Goal: Obtain resource: Download file/media

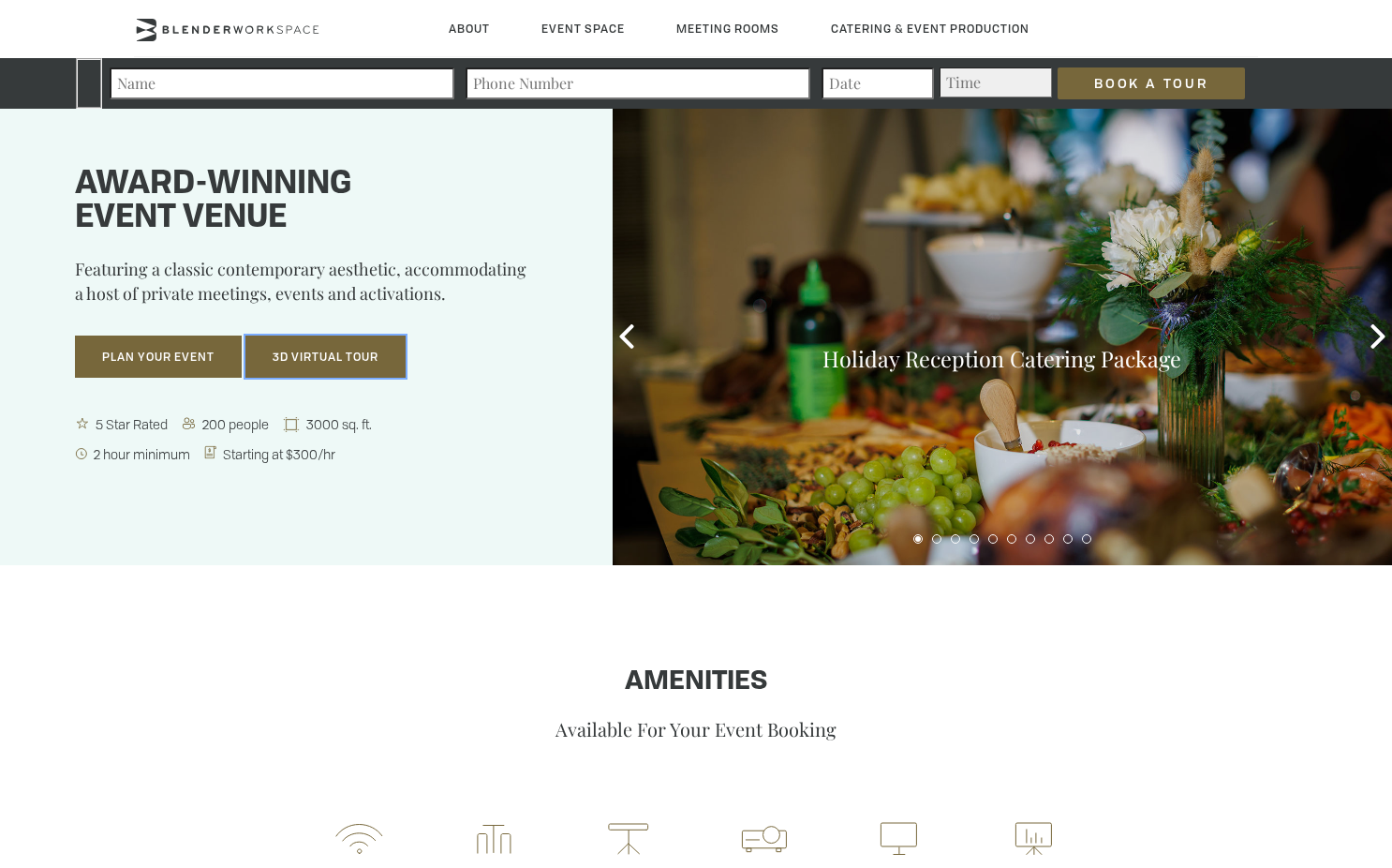
click at [348, 378] on button "3D Virtual Tour" at bounding box center [325, 357] width 161 height 43
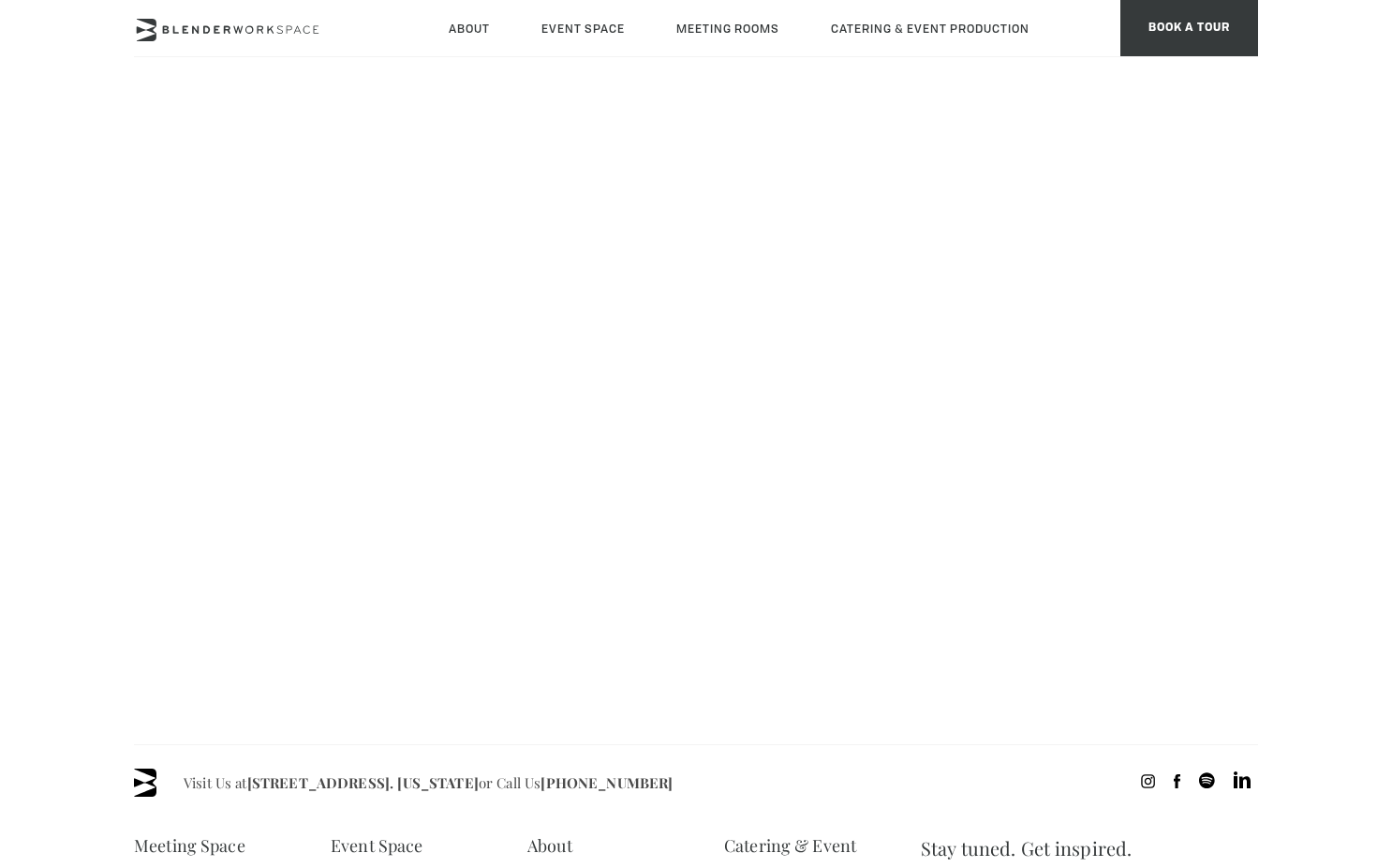
scroll to position [166, 0]
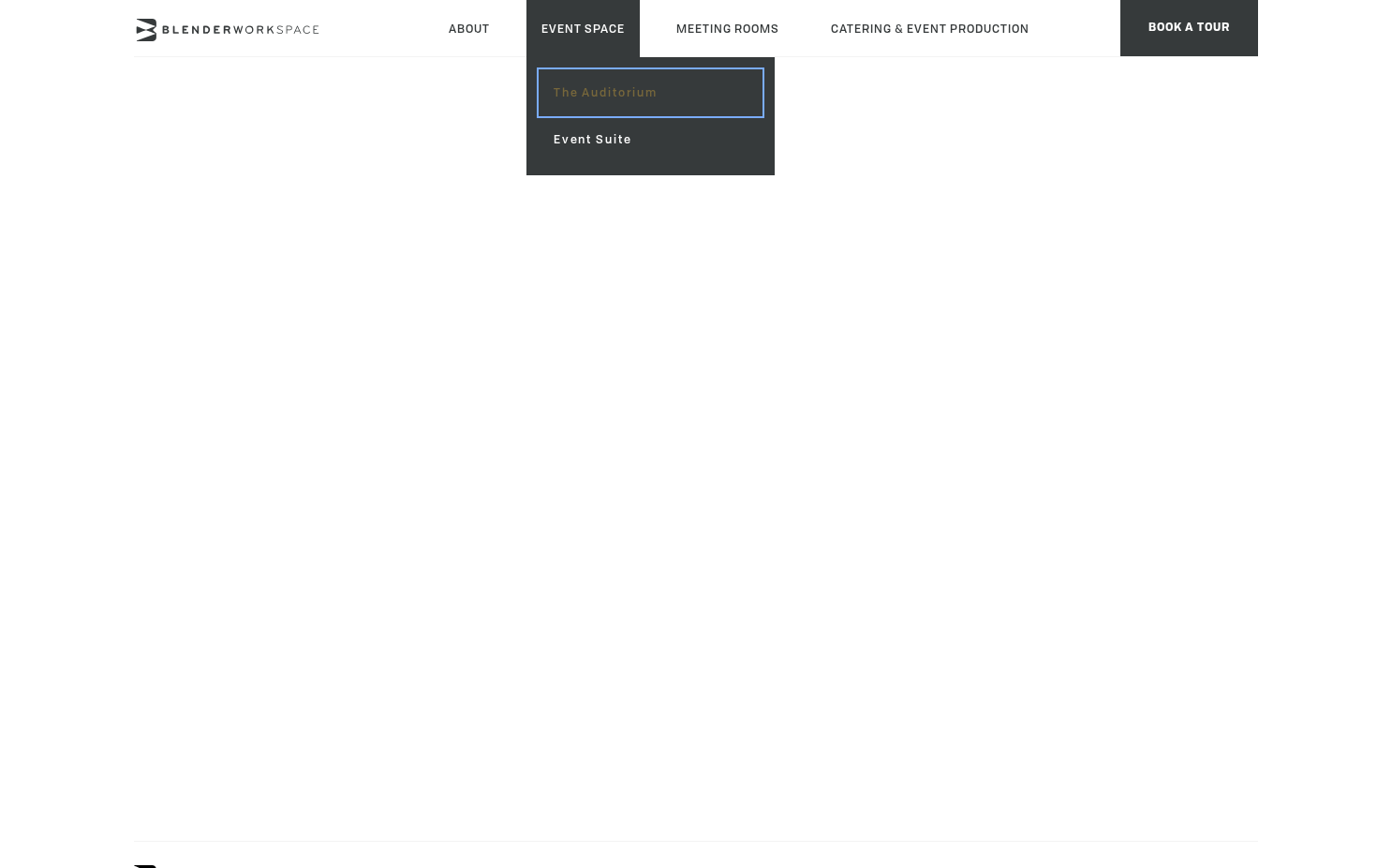
click at [611, 101] on link "The Auditorium" at bounding box center [651, 92] width 224 height 47
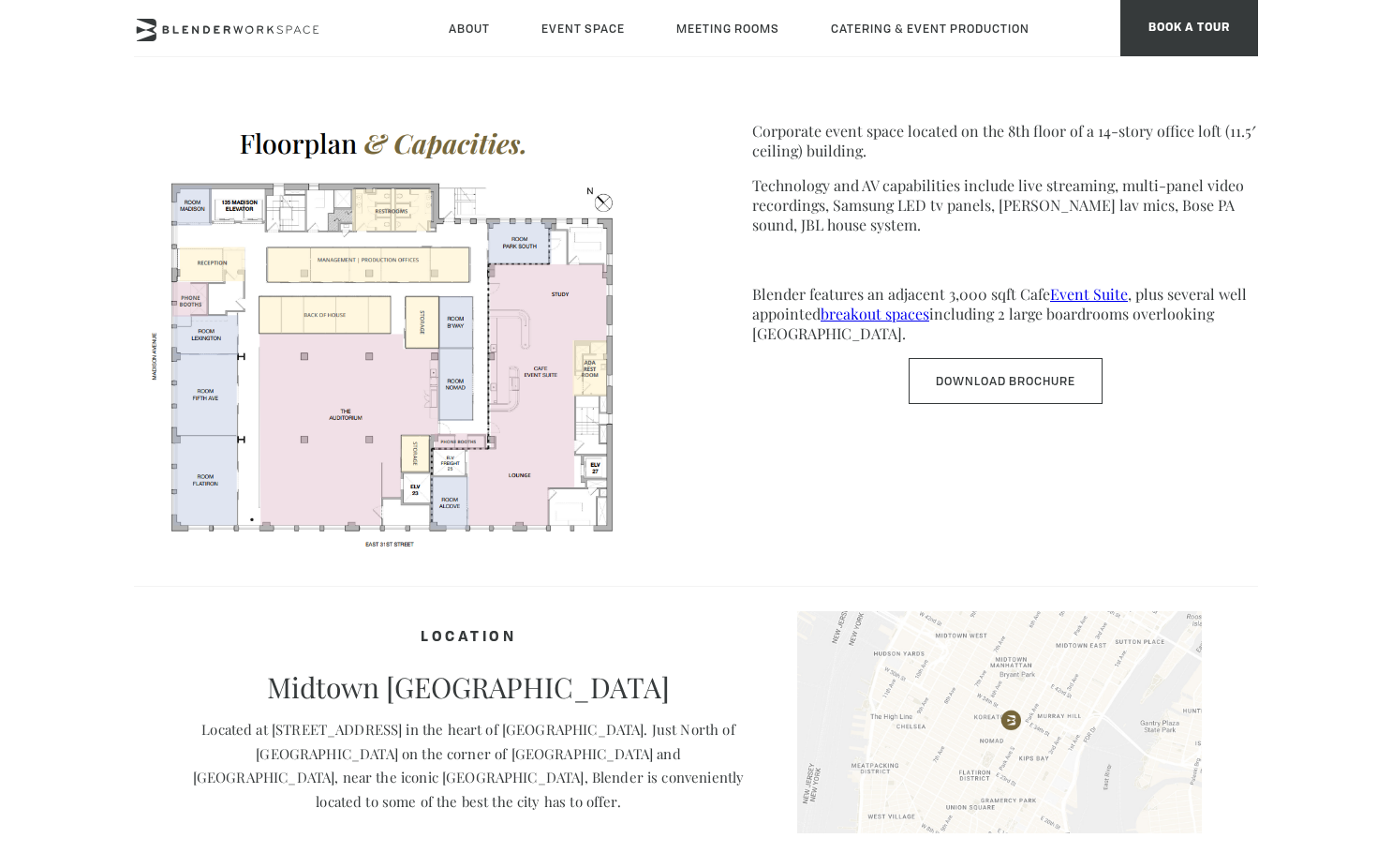
scroll to position [950, 0]
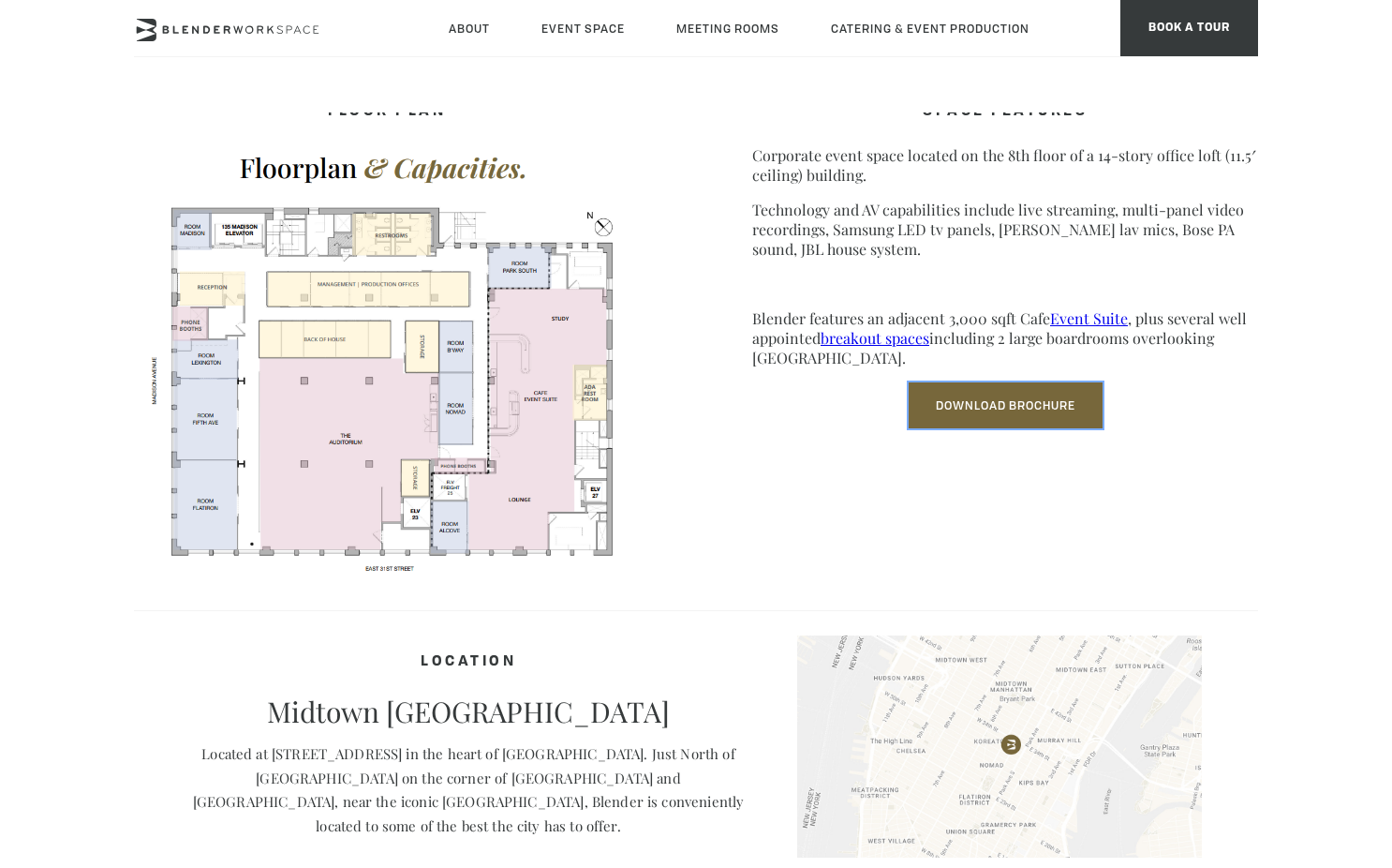
click at [1029, 422] on link "Download Brochure" at bounding box center [1006, 405] width 194 height 46
